Goal: Information Seeking & Learning: Learn about a topic

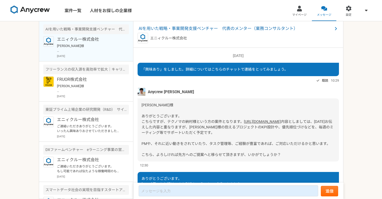
scroll to position [369, 0]
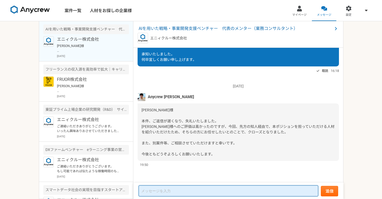
click at [179, 189] on textarea at bounding box center [229, 190] width 180 height 11
type textarea "ご"
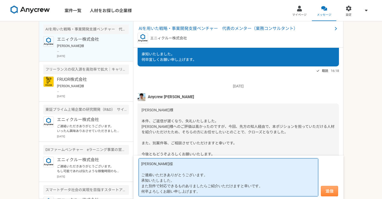
type textarea "[PERSON_NAME]様 ご連絡いただきありがとうございます。 承知いたしました。 また別件で対応できるものありましたらご紹介いただけますと幸いです。 何…"
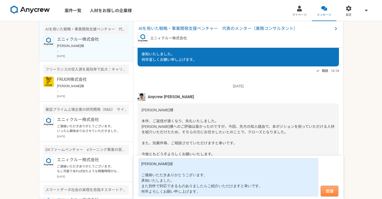
click at [334, 192] on button "送信" at bounding box center [329, 191] width 17 height 11
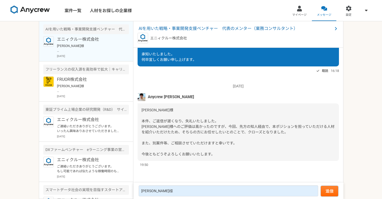
scroll to position [435, 0]
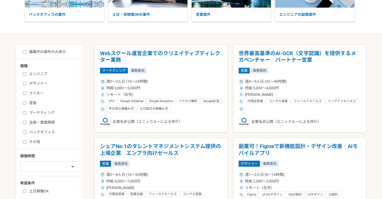
scroll to position [110, 0]
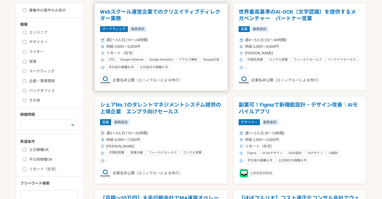
click at [157, 11] on h1 "Webスクール運営企業でのクリエイティブディレクター業務" at bounding box center [161, 15] width 122 height 13
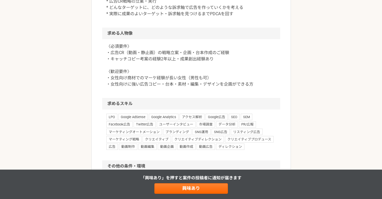
scroll to position [349, 0]
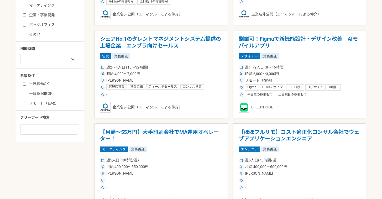
scroll to position [145, 0]
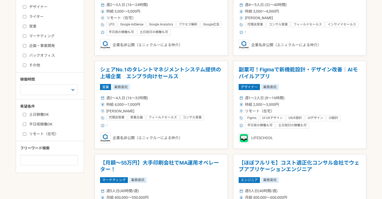
click at [25, 114] on input "土日稼働OK" at bounding box center [24, 114] width 3 height 3
checkbox input "true"
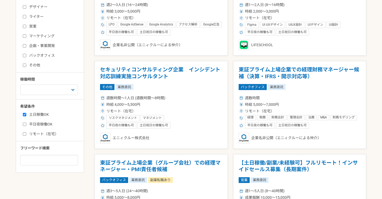
click at [27, 125] on label "平日夜稼働OK" at bounding box center [53, 125] width 60 height 6
click at [26, 125] on input "平日夜稼働OK" at bounding box center [24, 124] width 3 height 3
checkbox input "true"
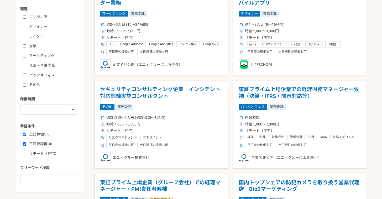
scroll to position [121, 0]
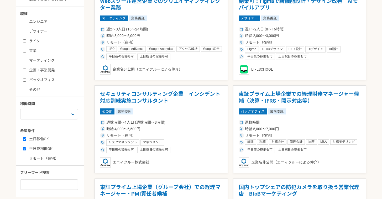
click at [24, 159] on input "リモート（在宅）" at bounding box center [24, 158] width 3 height 3
checkbox input "true"
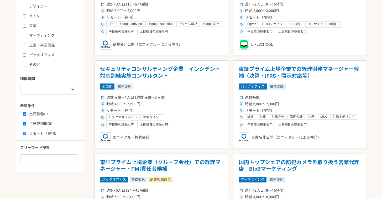
scroll to position [146, 0]
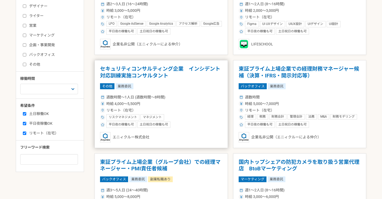
click at [138, 74] on h1 "セキュリティコンサルティング企業　インシデント対応訓練実施コンサルタント" at bounding box center [161, 72] width 122 height 13
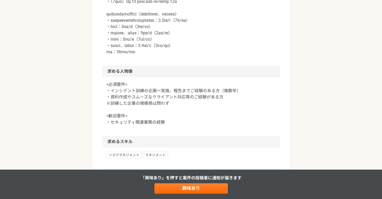
scroll to position [453, 0]
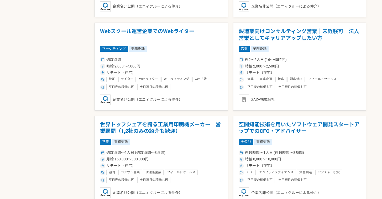
scroll to position [463, 0]
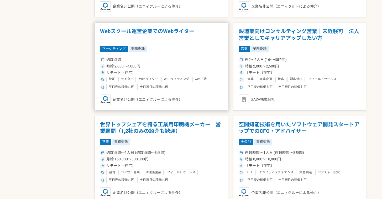
click at [166, 30] on h1 "Webスクール運営企業でのWebライター" at bounding box center [161, 34] width 122 height 13
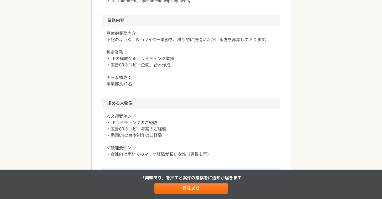
scroll to position [340, 0]
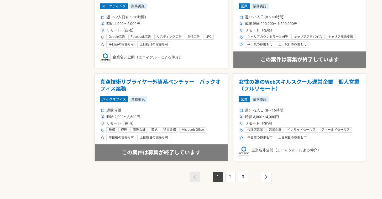
scroll to position [917, 0]
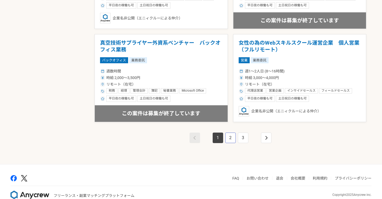
click at [227, 139] on link "2" at bounding box center [230, 138] width 11 height 11
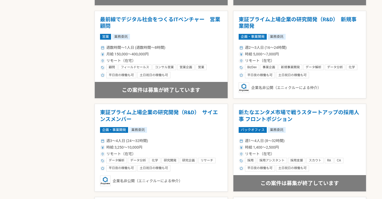
scroll to position [815, 0]
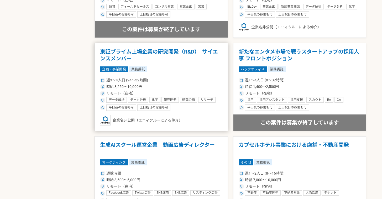
click at [189, 58] on h1 "東証プライム上場企業の研究開発（R&D）　サイエンスメンバー" at bounding box center [161, 55] width 122 height 13
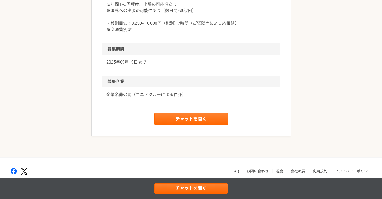
scroll to position [643, 0]
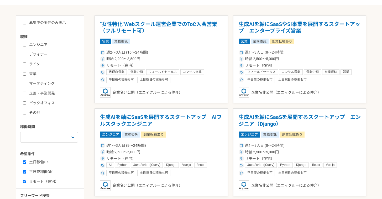
scroll to position [39, 0]
